Goal: Task Accomplishment & Management: Complete application form

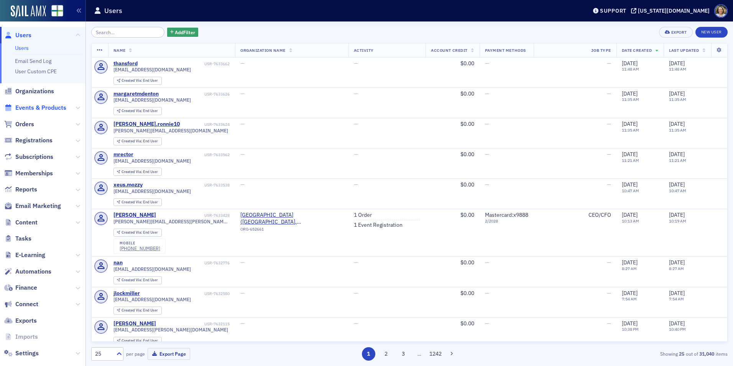
click at [33, 108] on span "Events & Products" at bounding box center [40, 107] width 51 height 8
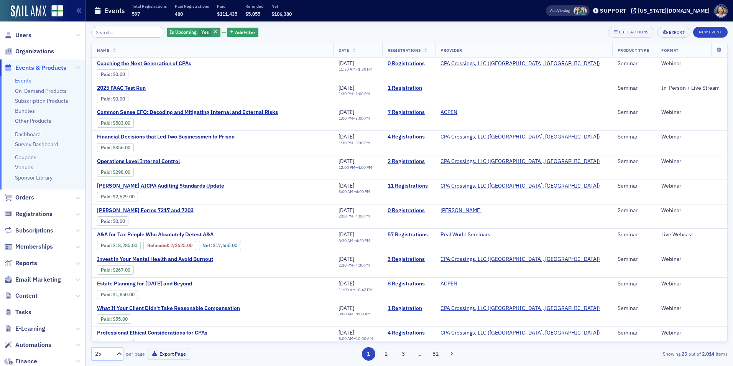
click at [124, 33] on input "search" at bounding box center [127, 32] width 73 height 11
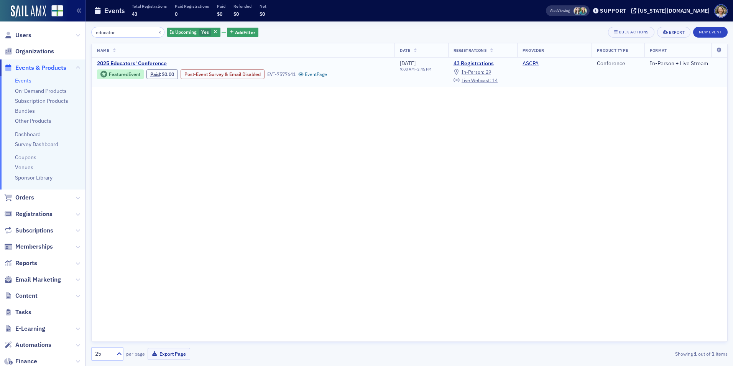
type input "educator"
click at [121, 63] on span "2025 Educators' Conference" at bounding box center [161, 63] width 129 height 7
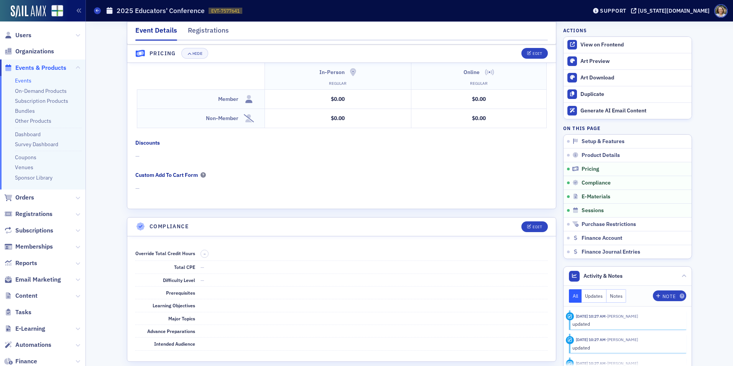
scroll to position [920, 0]
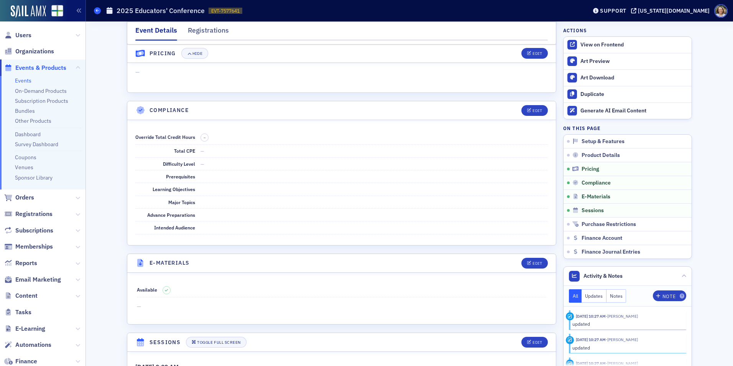
click at [96, 10] on icon at bounding box center [97, 10] width 3 height 3
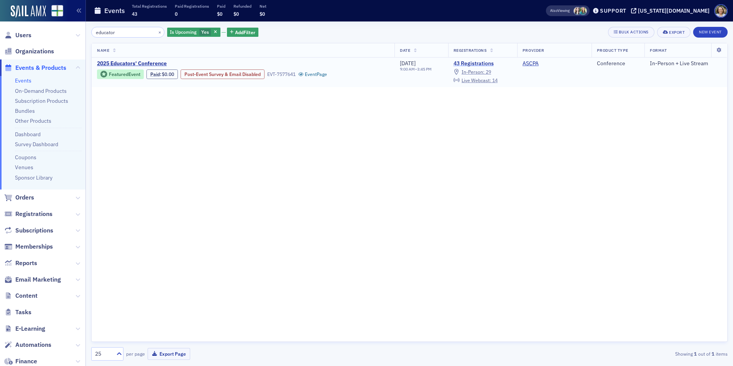
click at [468, 62] on link "43 Registrations" at bounding box center [482, 63] width 58 height 7
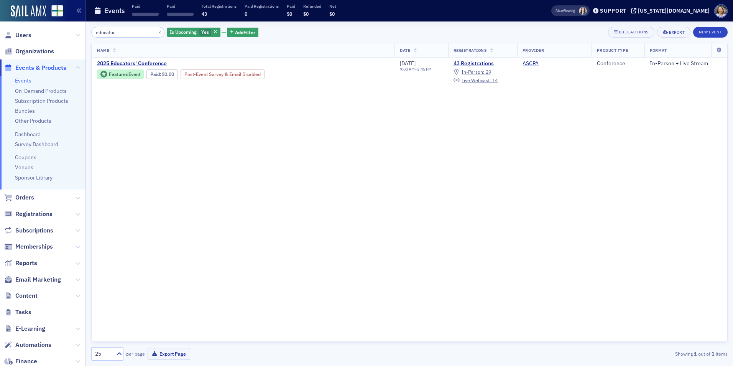
click at [36, 197] on span "Orders" at bounding box center [42, 197] width 85 height 16
click at [16, 196] on span "Orders" at bounding box center [24, 197] width 19 height 8
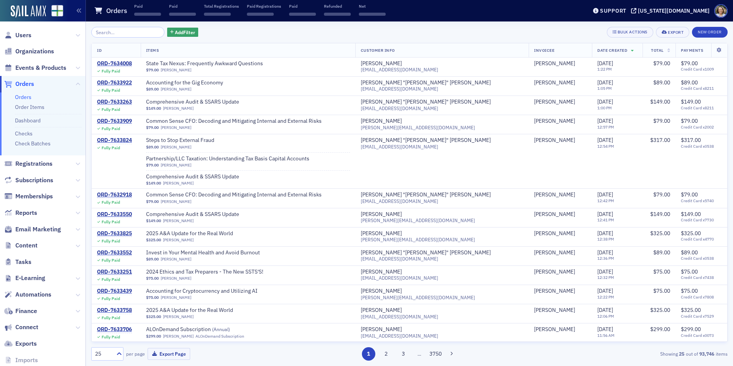
click at [122, 32] on input "search" at bounding box center [127, 32] width 73 height 11
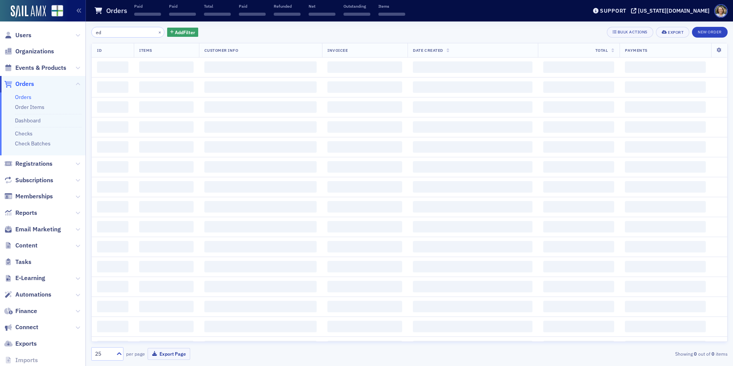
type input "e"
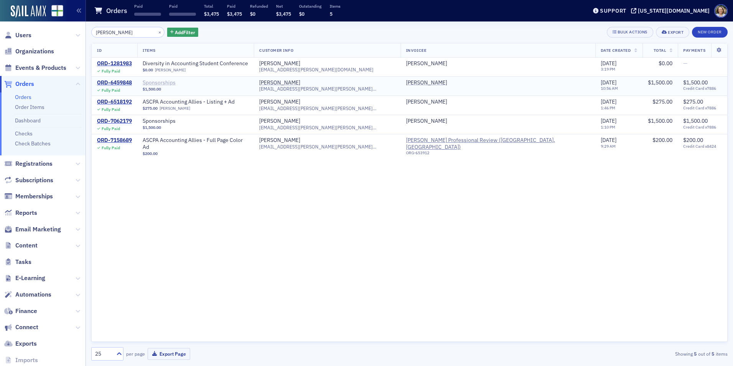
type input "[PERSON_NAME]"
click at [187, 84] on span "Sponsorships" at bounding box center [191, 82] width 97 height 7
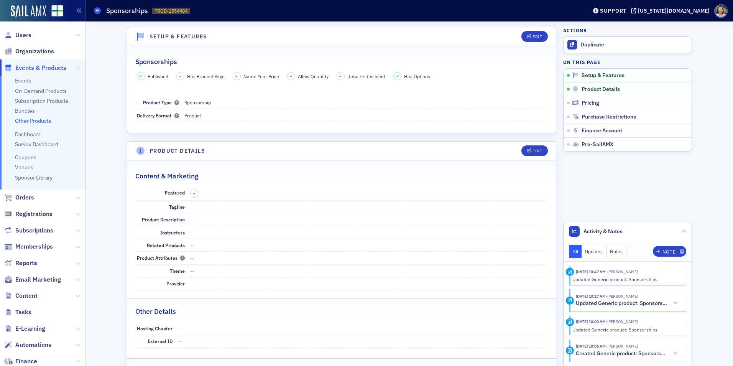
click at [98, 10] on icon at bounding box center [97, 10] width 3 height 3
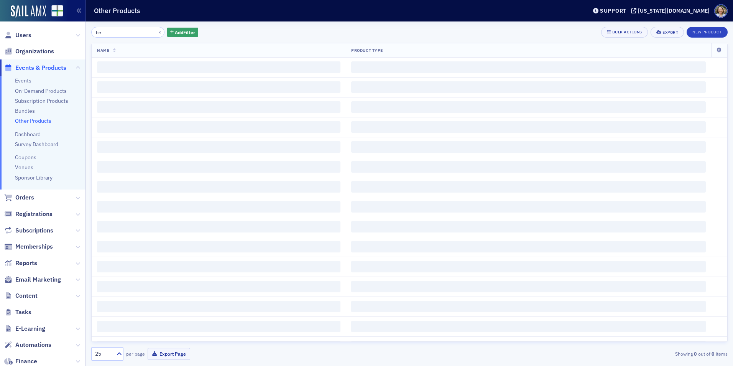
type input "b"
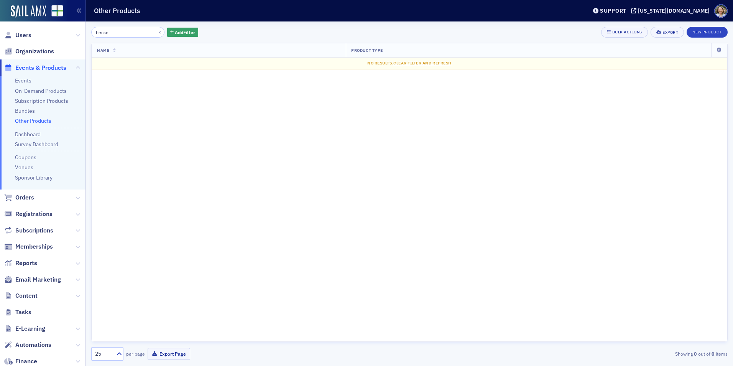
type input "[PERSON_NAME]"
click at [76, 7] on button "button" at bounding box center [78, 10] width 13 height 21
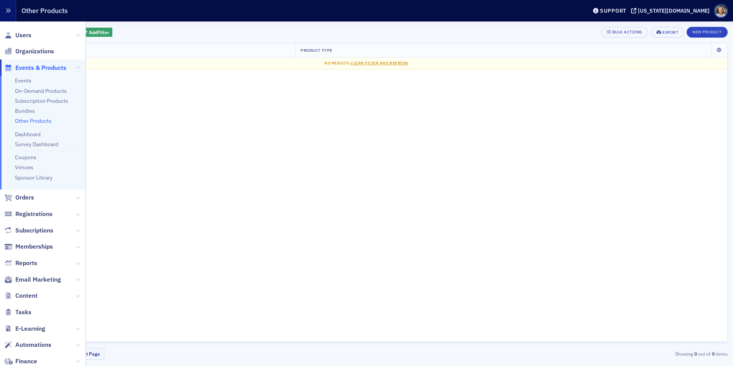
click at [3, 7] on button "button" at bounding box center [8, 10] width 16 height 21
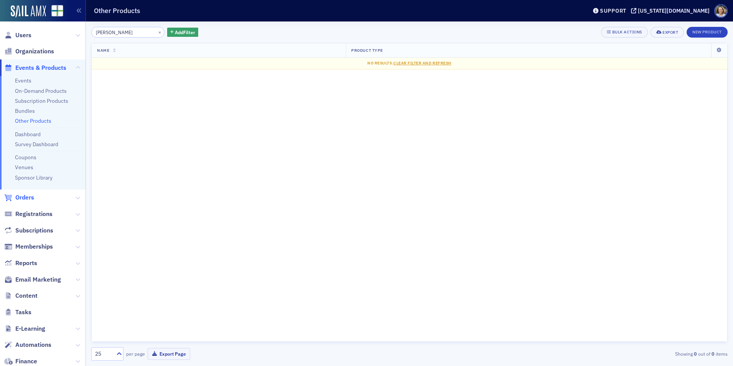
click at [24, 198] on span "Orders" at bounding box center [24, 197] width 19 height 8
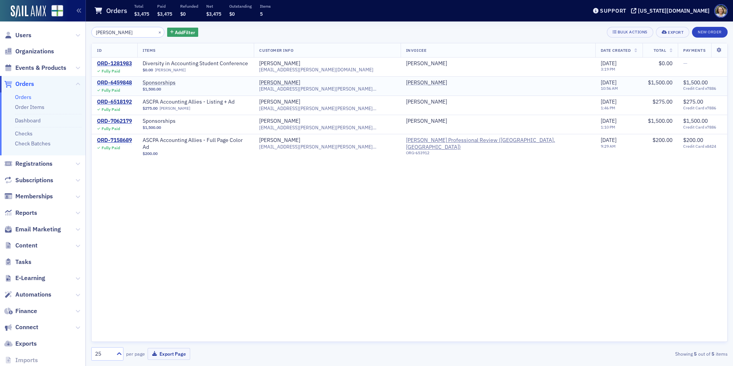
type input "[PERSON_NAME]"
click at [120, 83] on div "ORD-6459848" at bounding box center [114, 82] width 35 height 7
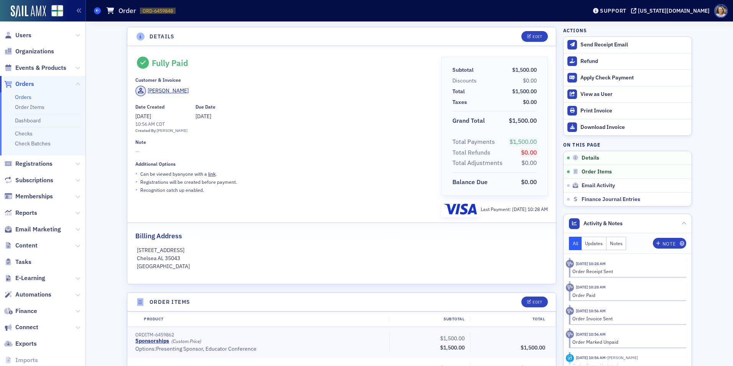
click at [97, 10] on icon at bounding box center [97, 10] width 3 height 3
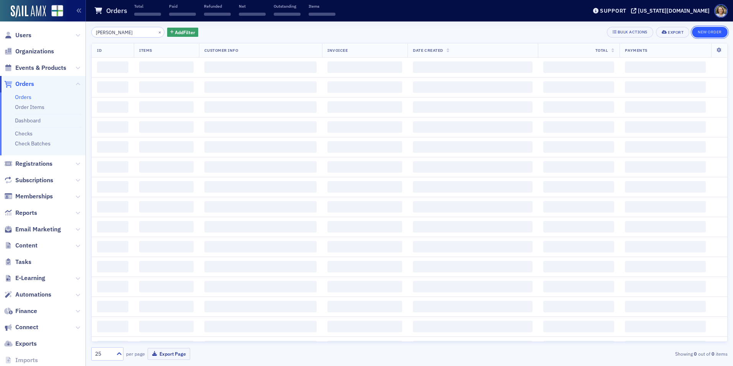
click at [714, 28] on button "New Order" at bounding box center [710, 32] width 36 height 11
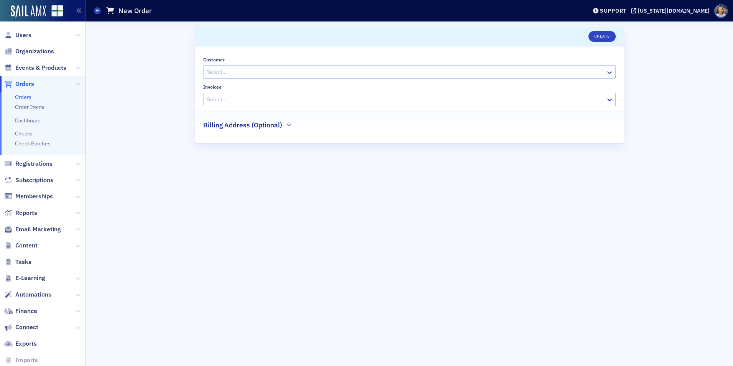
click at [310, 66] on div "Select…" at bounding box center [409, 71] width 412 height 13
type input "kurtis"
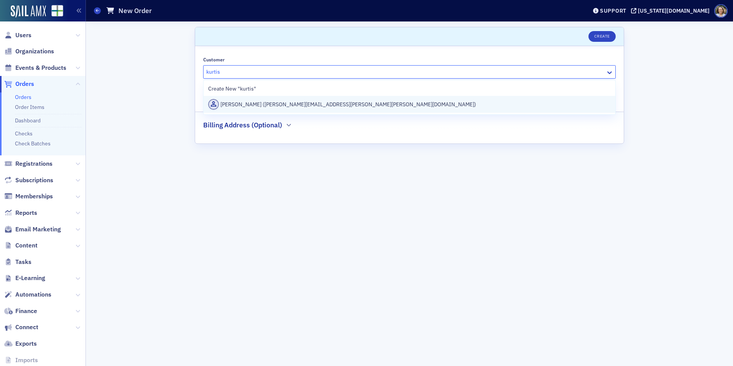
click at [295, 99] on div "Kurtis Williams (kurtis.williams@becker.com)" at bounding box center [409, 104] width 402 height 11
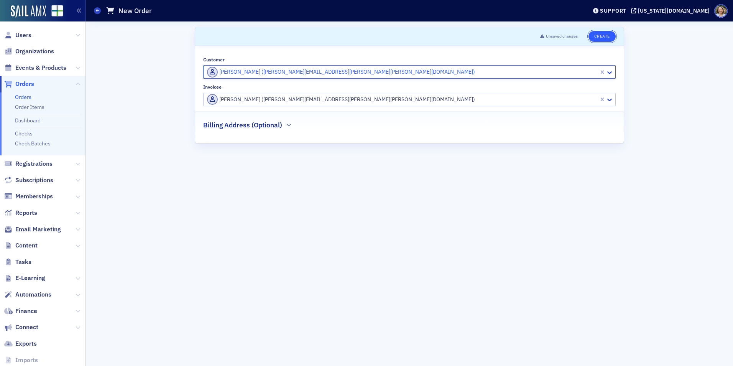
click at [598, 39] on button "Create" at bounding box center [601, 36] width 27 height 11
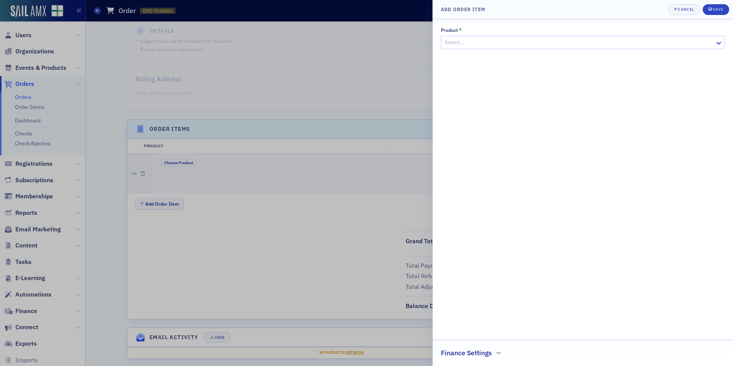
scroll to position [147, 0]
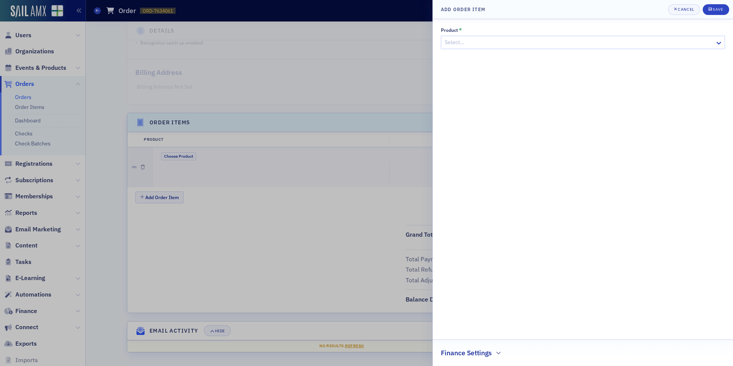
click at [496, 44] on div at bounding box center [579, 43] width 270 height 10
type input "educator"
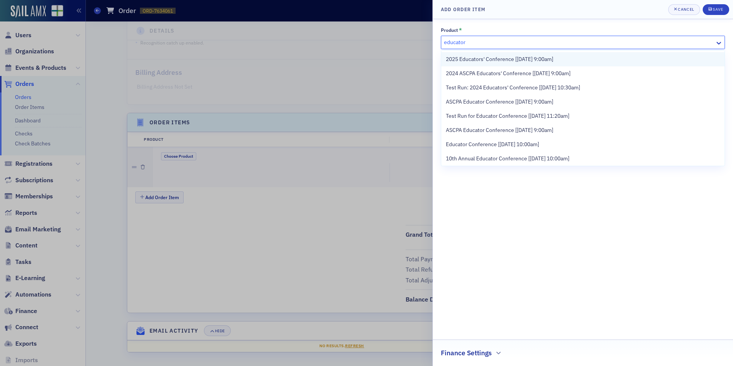
click at [499, 56] on span "2025 Educators' Conference [[DATE] 9:00am]" at bounding box center [499, 59] width 107 height 8
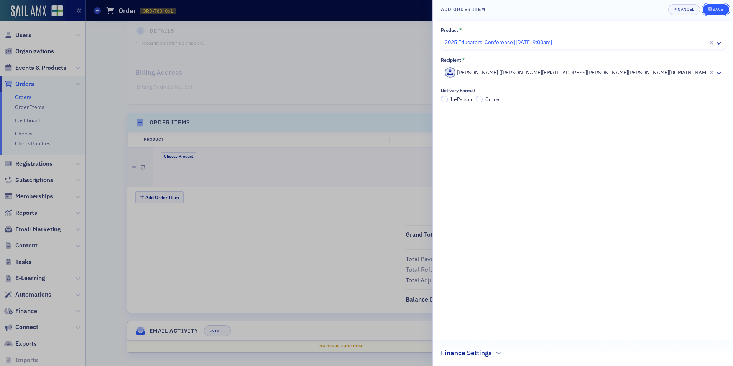
click at [722, 9] on div "Save" at bounding box center [717, 9] width 10 height 4
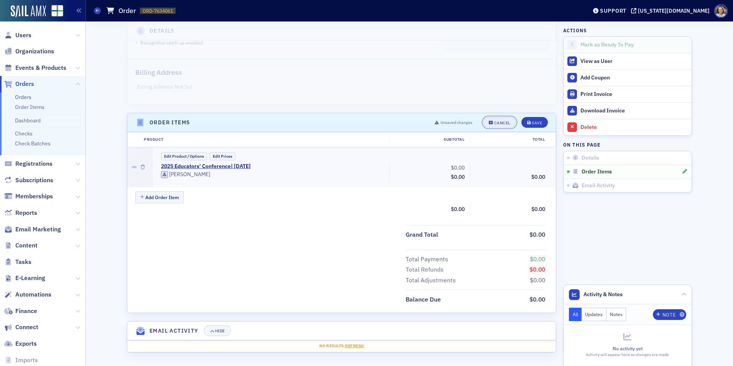
click at [507, 122] on div "Cancel" at bounding box center [502, 123] width 16 height 4
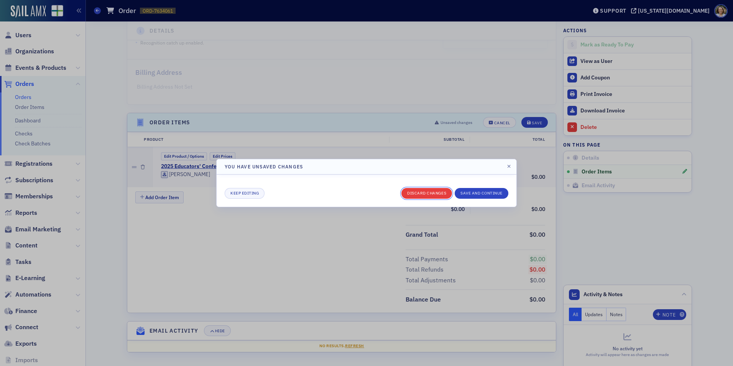
click at [423, 194] on button "Discard changes" at bounding box center [426, 193] width 51 height 11
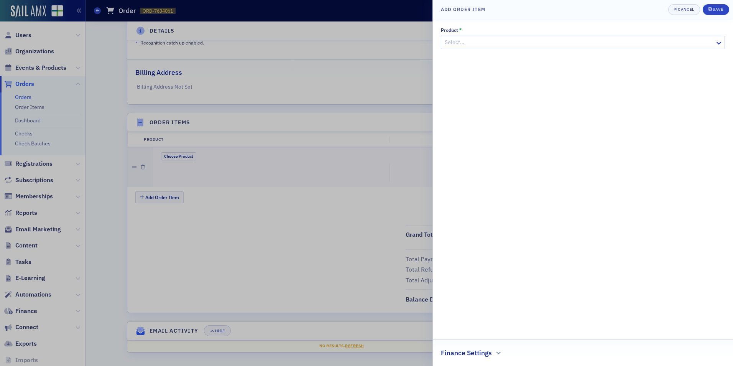
click at [520, 43] on div at bounding box center [579, 43] width 270 height 10
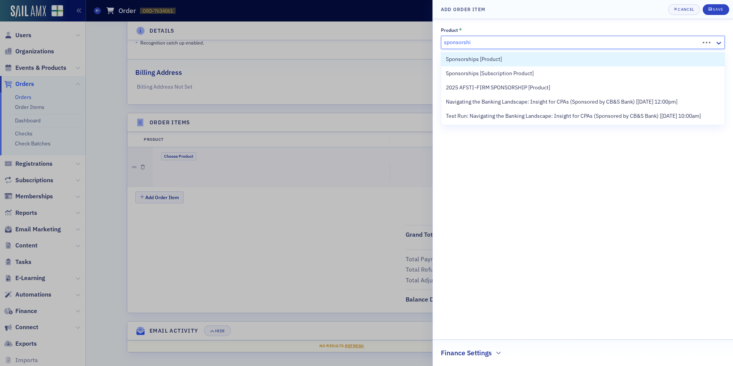
type input "sponsorship"
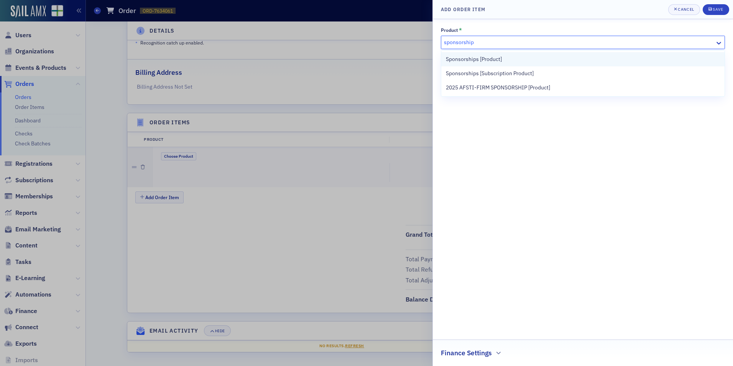
click at [515, 56] on div "Sponsorships [Product]" at bounding box center [583, 59] width 274 height 8
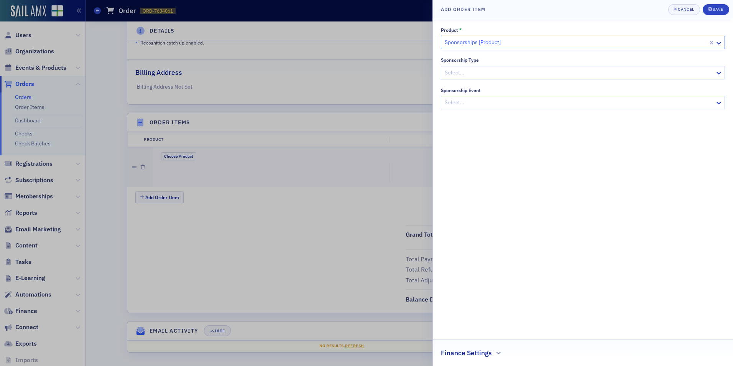
click at [498, 72] on div at bounding box center [579, 73] width 270 height 10
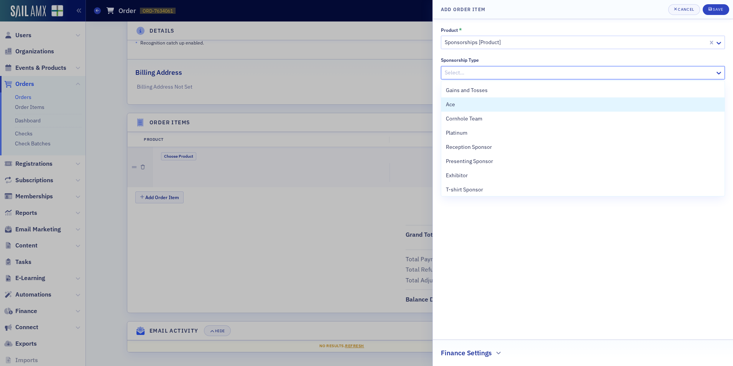
scroll to position [38, 0]
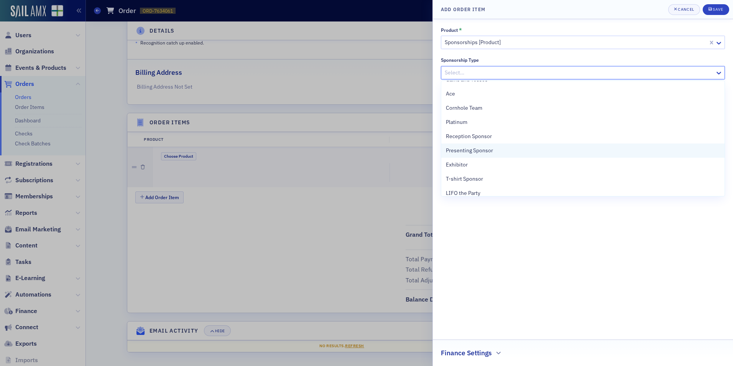
click at [482, 153] on span "Presenting Sponsor" at bounding box center [469, 150] width 47 height 8
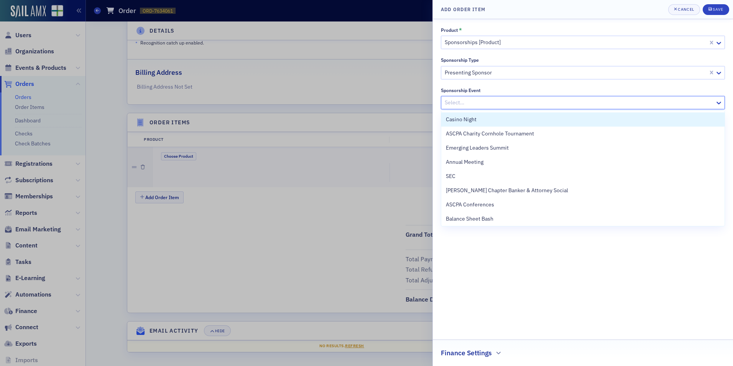
click at [487, 106] on div at bounding box center [579, 103] width 270 height 10
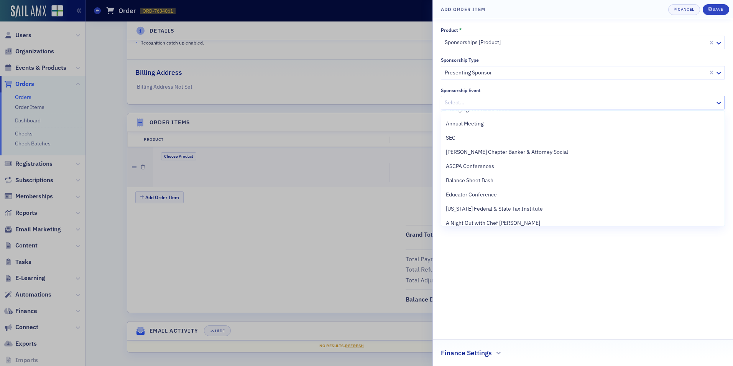
scroll to position [58, 0]
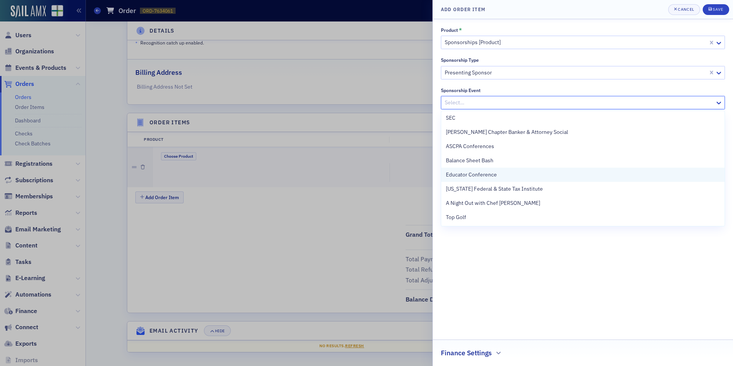
click at [473, 174] on span "Educator Conference" at bounding box center [471, 175] width 51 height 8
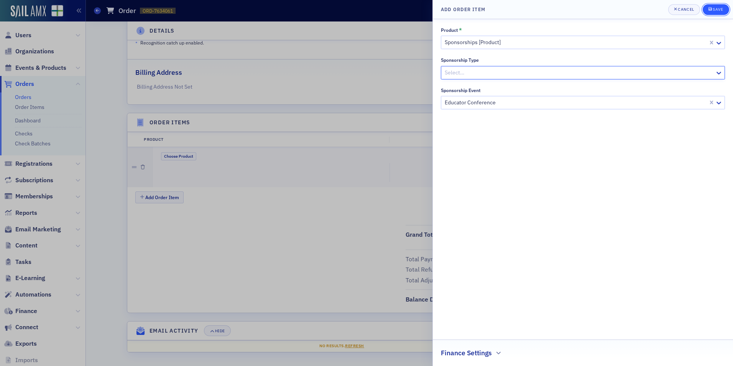
click at [719, 8] on div "Save" at bounding box center [717, 9] width 10 height 4
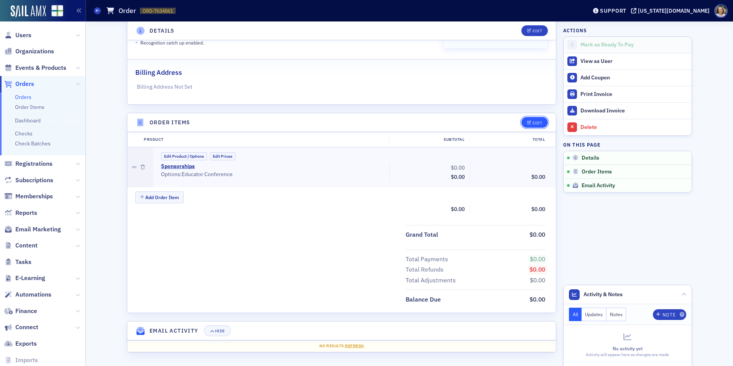
click at [532, 122] on div "Edit" at bounding box center [537, 123] width 10 height 4
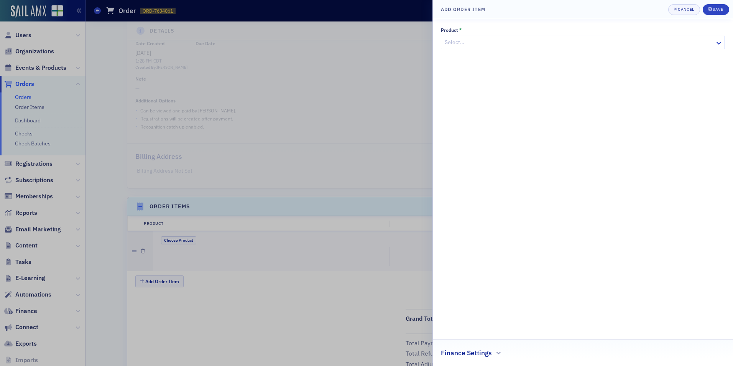
scroll to position [147, 0]
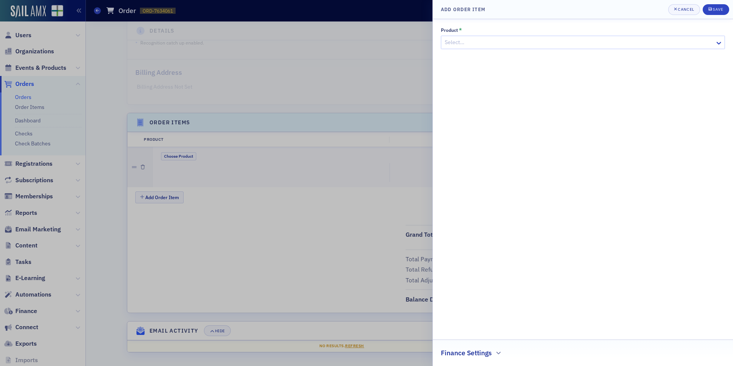
click at [605, 40] on div at bounding box center [579, 43] width 270 height 10
click at [535, 49] on div "Select…" at bounding box center [583, 42] width 284 height 13
click at [535, 44] on div at bounding box center [579, 43] width 270 height 10
click at [491, 351] on h2 "Finance Settings" at bounding box center [466, 353] width 51 height 10
click at [496, 325] on icon "button" at bounding box center [498, 325] width 5 height 5
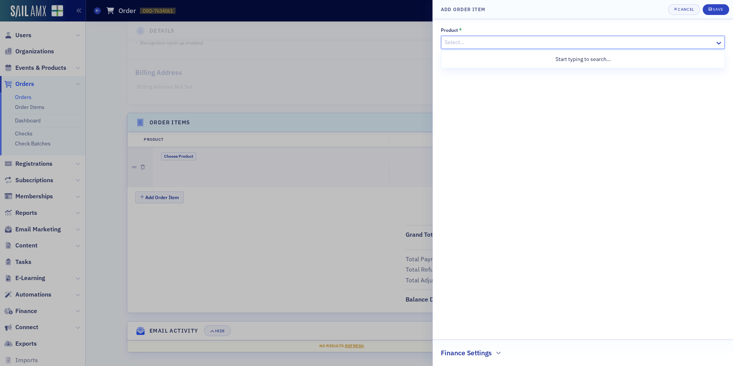
click at [505, 40] on div at bounding box center [579, 43] width 270 height 10
type input "spon"
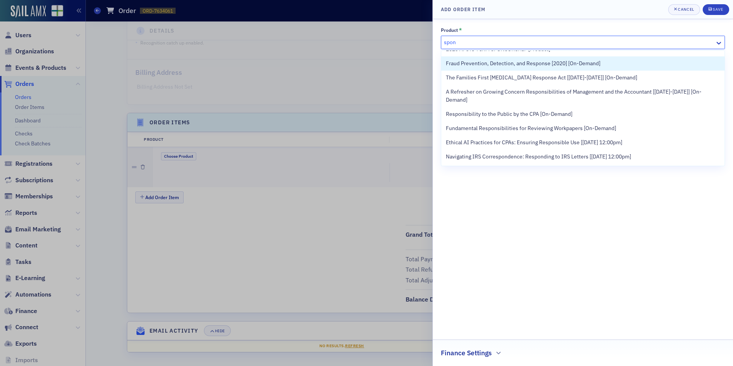
scroll to position [0, 0]
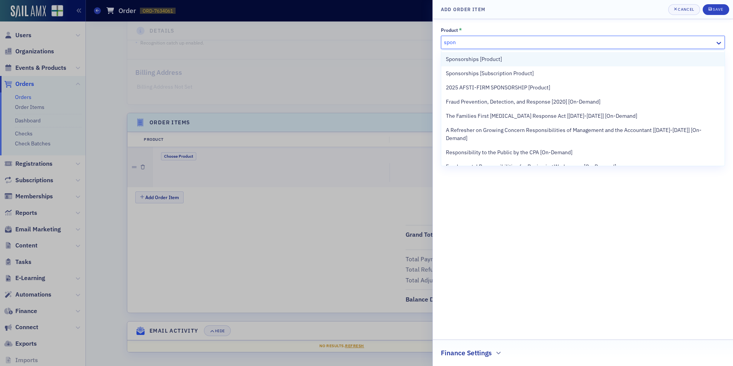
click at [477, 60] on span "Sponsorships [Product]" at bounding box center [474, 59] width 56 height 8
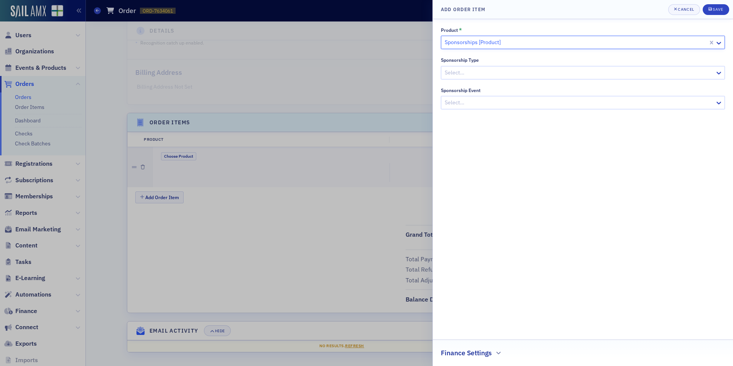
click at [500, 66] on div "Select…" at bounding box center [583, 72] width 284 height 13
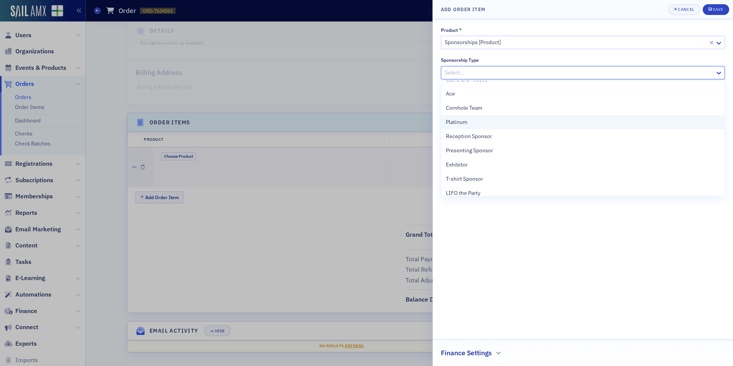
scroll to position [77, 0]
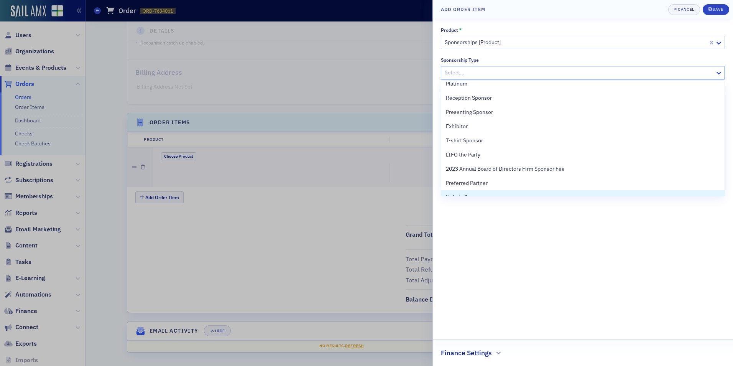
click at [549, 212] on div "Product * Sponsorships [Product] Sponsorship Type 33 results available. Use Up …" at bounding box center [583, 192] width 284 height 330
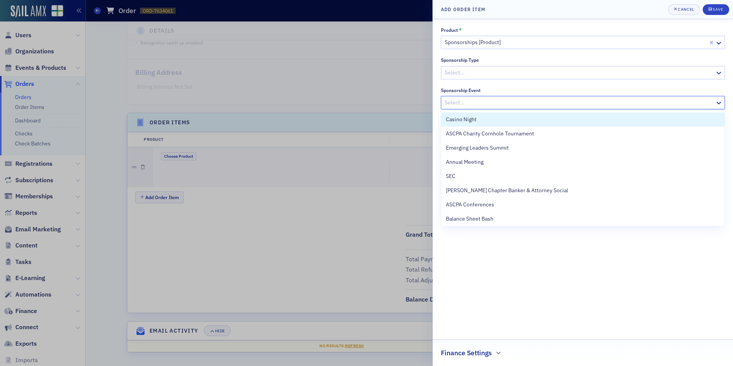
click at [514, 104] on div at bounding box center [579, 103] width 270 height 10
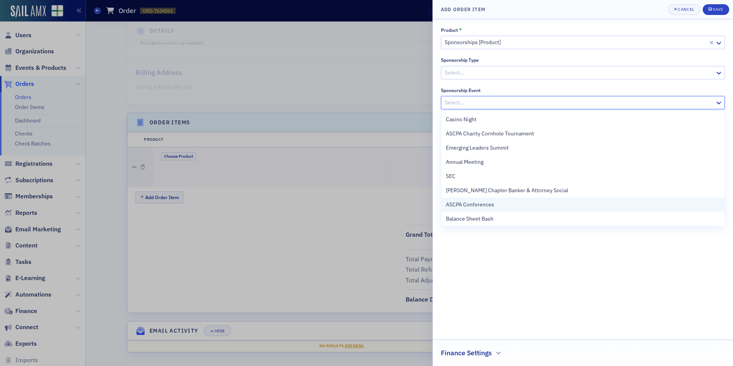
scroll to position [58, 0]
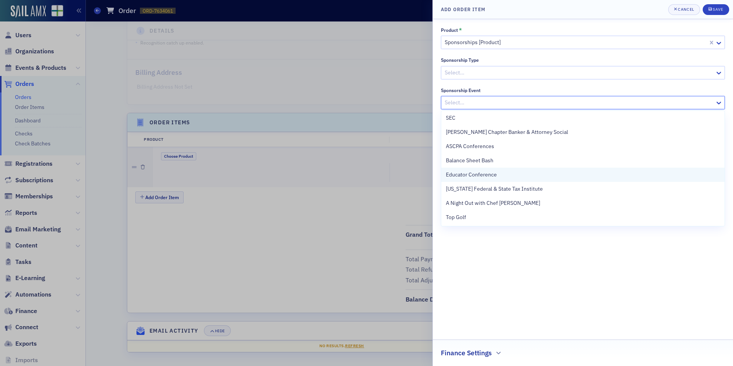
click at [489, 173] on span "Educator Conference" at bounding box center [471, 175] width 51 height 8
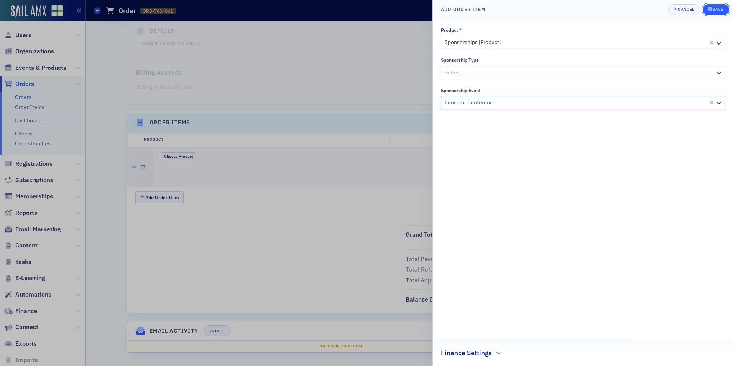
click at [711, 9] on icon "submit" at bounding box center [709, 8] width 3 height 3
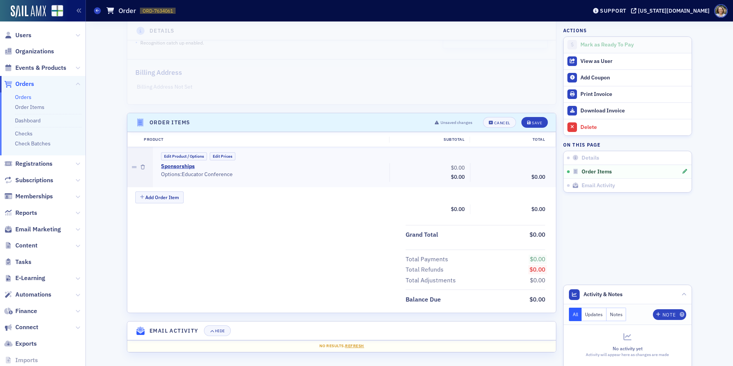
click at [536, 176] on span "$0.00" at bounding box center [538, 176] width 14 height 7
click at [681, 168] on div at bounding box center [684, 171] width 7 height 7
click at [212, 156] on button "Edit Prices" at bounding box center [223, 156] width 26 height 8
click at [437, 164] on input "0.00" at bounding box center [449, 167] width 38 height 11
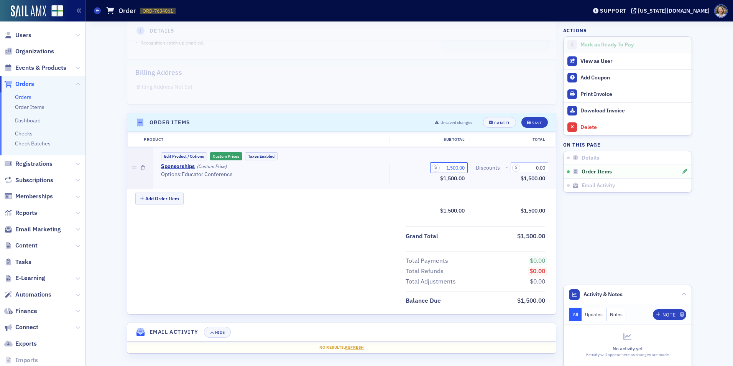
type input "1,500.00"
click at [600, 205] on aside "Actions Mark as Ready To Pay View as User Add Coupon Print Invoice Download Inv…" at bounding box center [627, 120] width 129 height 492
click at [533, 169] on input "0.00" at bounding box center [529, 167] width 38 height 11
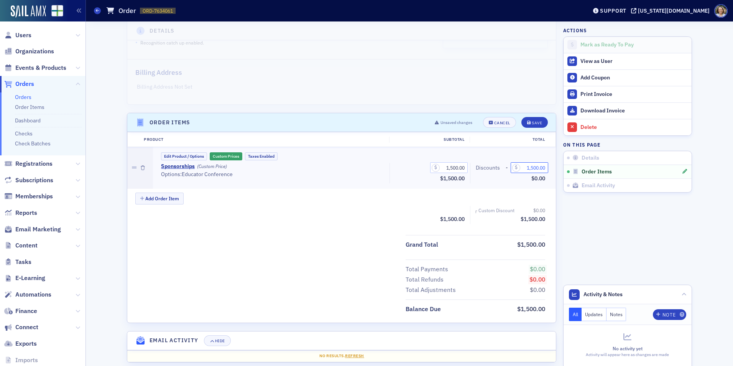
type input "1,500.00"
click at [574, 222] on aside "Actions Mark as Ready To Pay View as User Add Coupon Print Invoice Download Inv…" at bounding box center [627, 124] width 129 height 501
click at [496, 182] on div "$0.00" at bounding box center [510, 179] width 69 height 10
click at [446, 167] on input "1,500.00" at bounding box center [449, 167] width 38 height 11
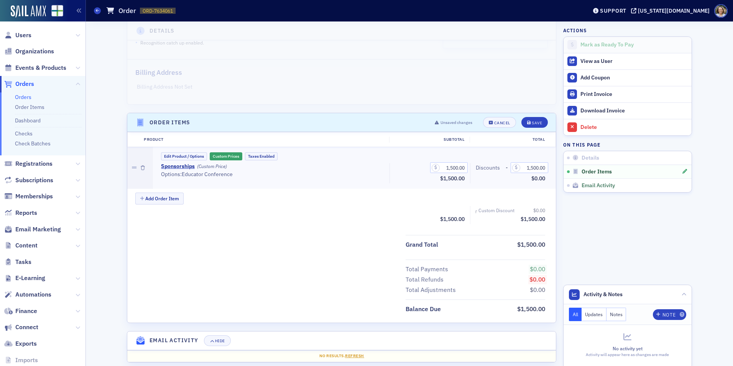
click at [563, 191] on link "Email Activity" at bounding box center [627, 185] width 128 height 14
click at [532, 121] on div "Save" at bounding box center [537, 123] width 10 height 4
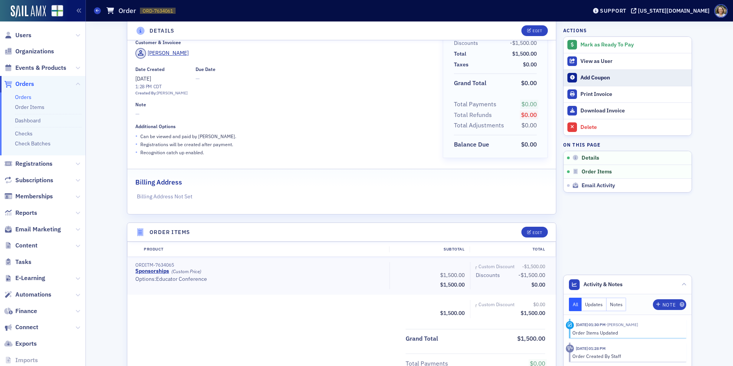
scroll to position [0, 0]
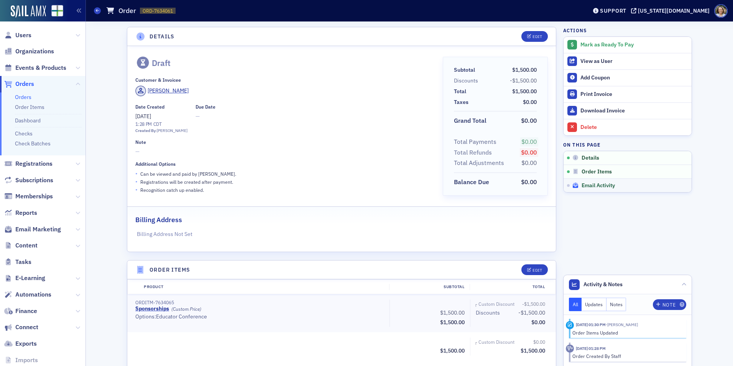
click at [599, 186] on span "Email Activity" at bounding box center [597, 185] width 33 height 7
click at [538, 34] on div "Edit" at bounding box center [537, 36] width 10 height 4
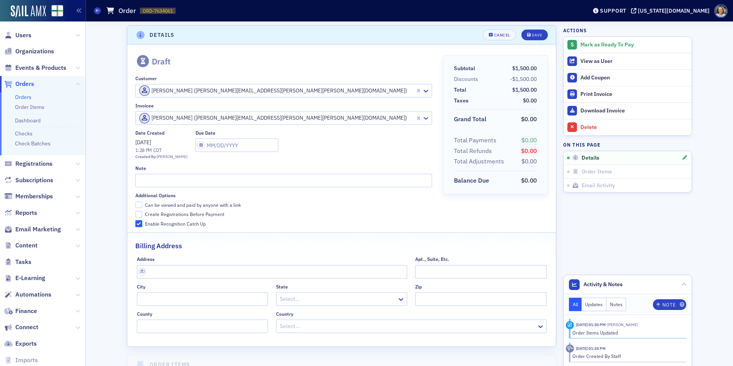
click at [426, 116] on icon at bounding box center [426, 118] width 8 height 8
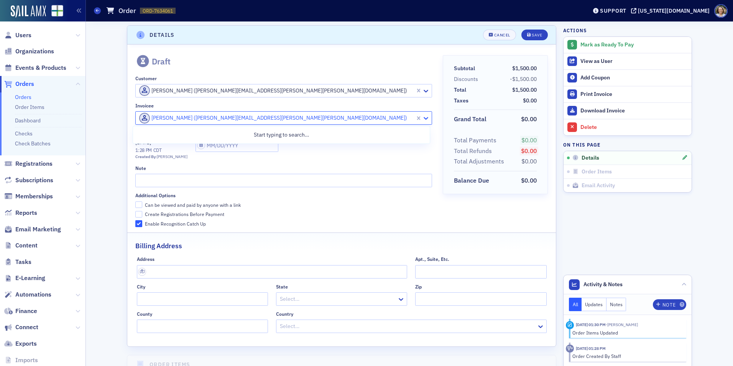
click at [426, 116] on icon at bounding box center [426, 118] width 8 height 8
click at [540, 34] on button "Save" at bounding box center [534, 35] width 26 height 11
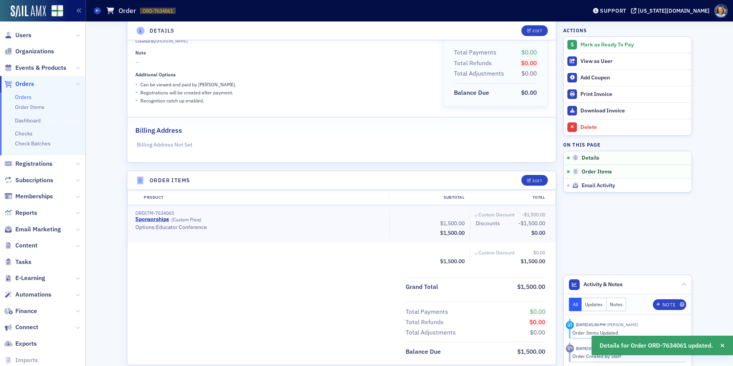
scroll to position [116, 0]
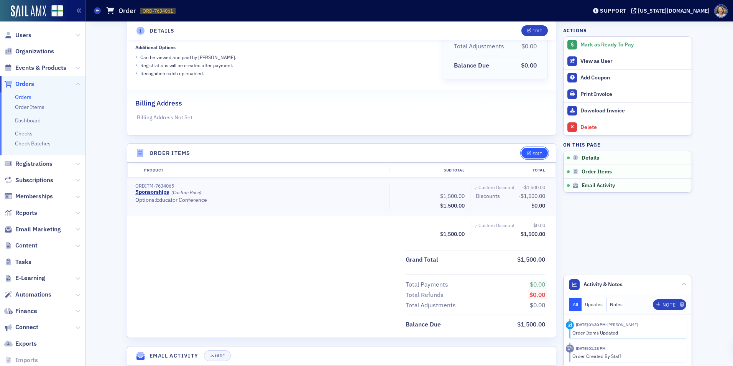
click at [532, 155] on div "Edit" at bounding box center [537, 153] width 10 height 4
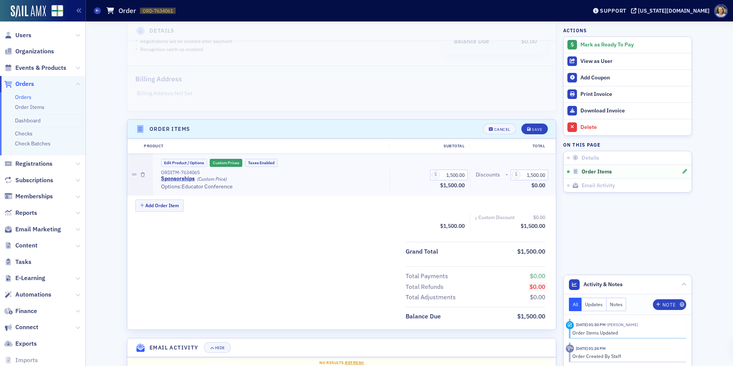
scroll to position [141, 0]
click at [229, 159] on button "Custom Prices" at bounding box center [226, 162] width 33 height 8
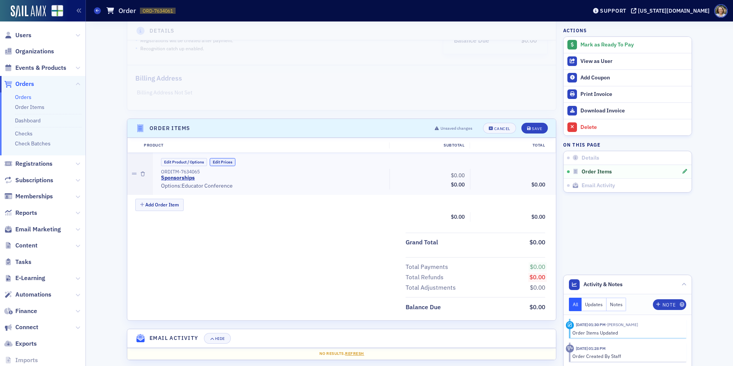
click at [226, 163] on button "Edit Prices" at bounding box center [223, 162] width 26 height 8
click at [430, 173] on input "0.00" at bounding box center [449, 174] width 38 height 11
type input "1,500.00"
click at [535, 123] on button "Save" at bounding box center [534, 128] width 26 height 11
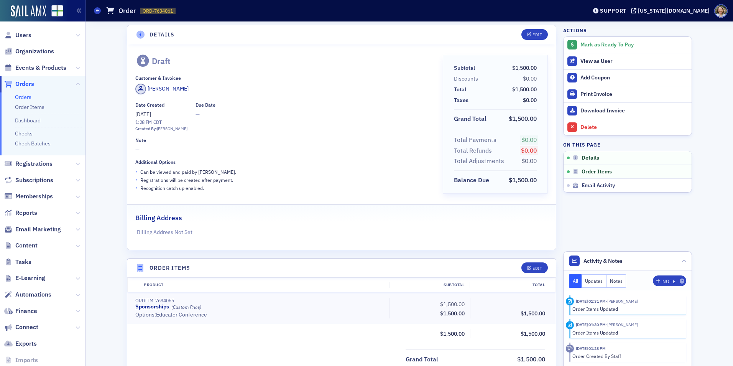
scroll to position [0, 0]
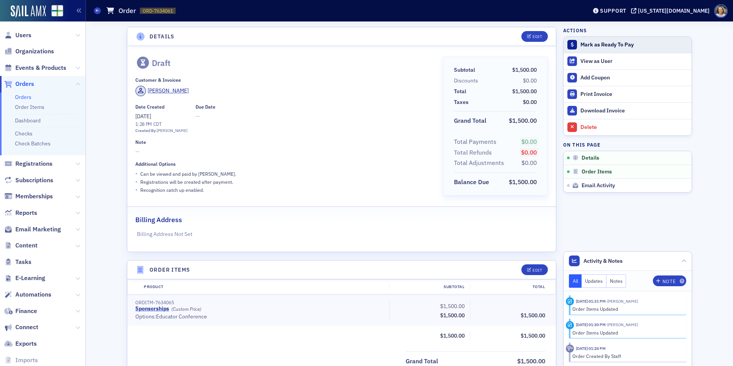
click at [610, 44] on div "Mark as Ready To Pay" at bounding box center [633, 44] width 107 height 7
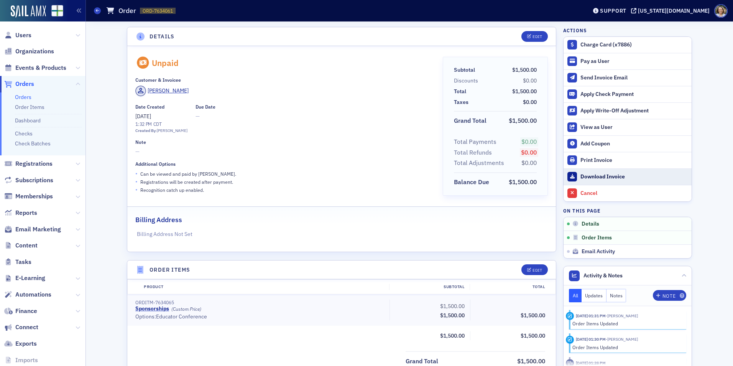
click at [619, 176] on div "Download Invoice" at bounding box center [633, 176] width 107 height 7
click at [716, 77] on div "Details Edit Unpaid Customer & Invoicee Kurtis Williams Date Created 9/22/2025 …" at bounding box center [409, 256] width 636 height 470
click at [609, 78] on div "Send Invoice Email" at bounding box center [633, 77] width 107 height 7
